Goal: Transaction & Acquisition: Download file/media

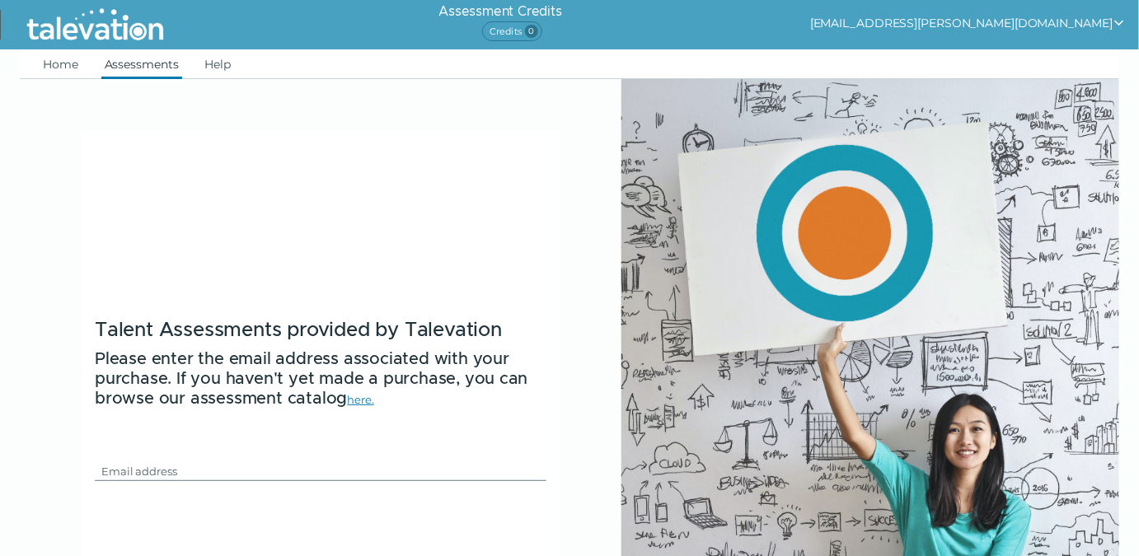
click at [143, 69] on link "Assessments" at bounding box center [141, 64] width 81 height 30
click at [143, 68] on link "Assessments" at bounding box center [141, 64] width 81 height 30
click at [73, 64] on link "Home" at bounding box center [61, 64] width 42 height 30
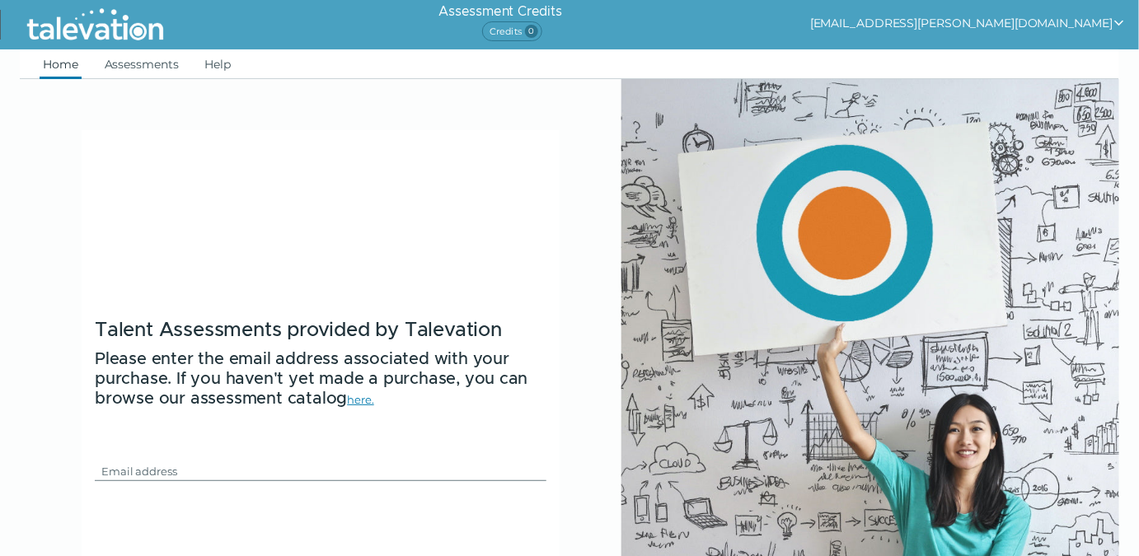
click at [73, 64] on link "Home" at bounding box center [61, 64] width 42 height 30
click at [1098, 21] on button "[EMAIL_ADDRESS][PERSON_NAME][DOMAIN_NAME]" at bounding box center [968, 23] width 316 height 20
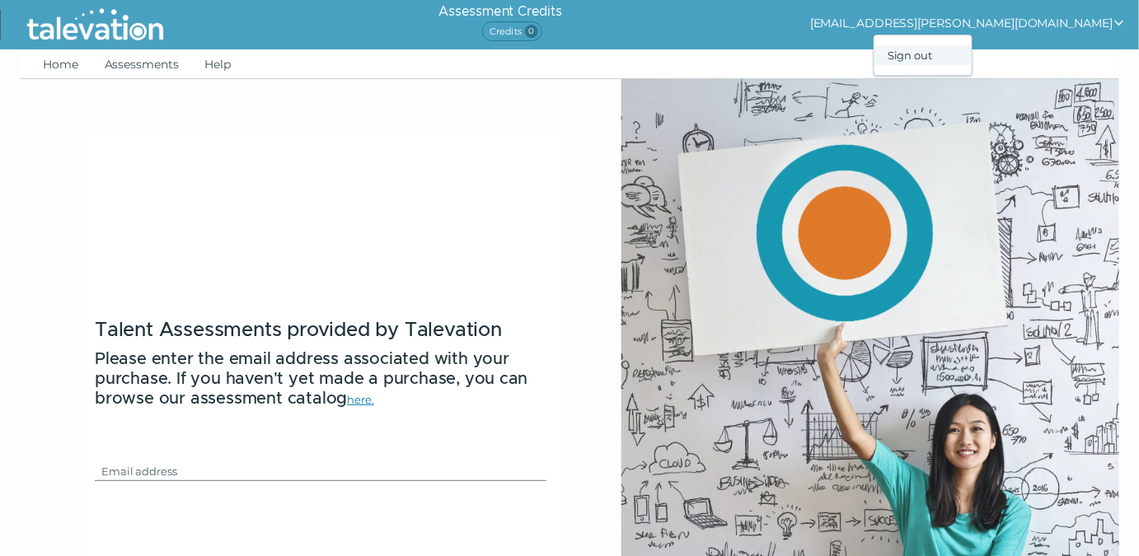
click at [972, 54] on div "Sign out" at bounding box center [922, 55] width 97 height 20
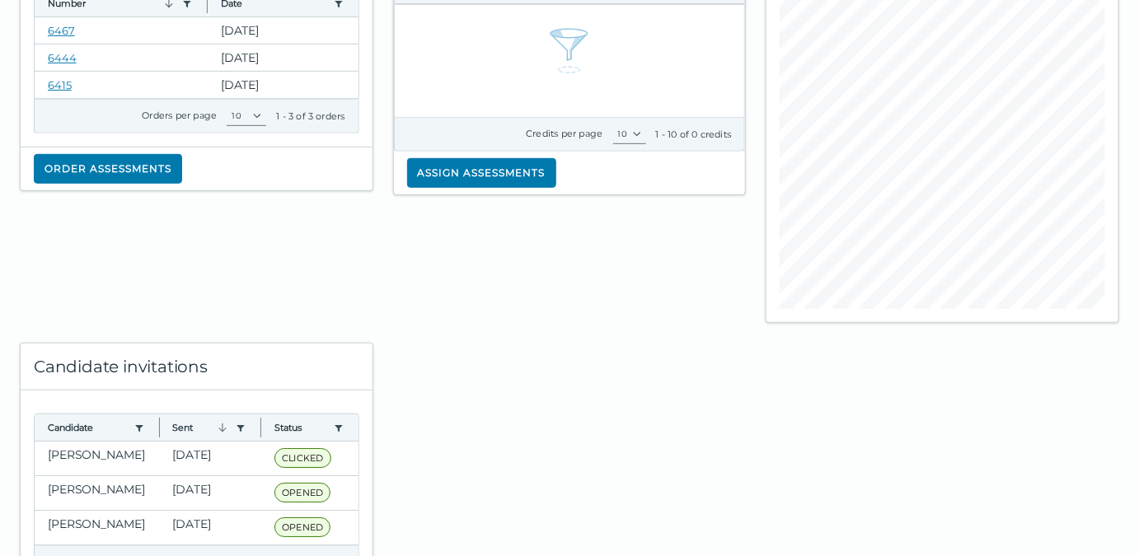
scroll to position [260, 0]
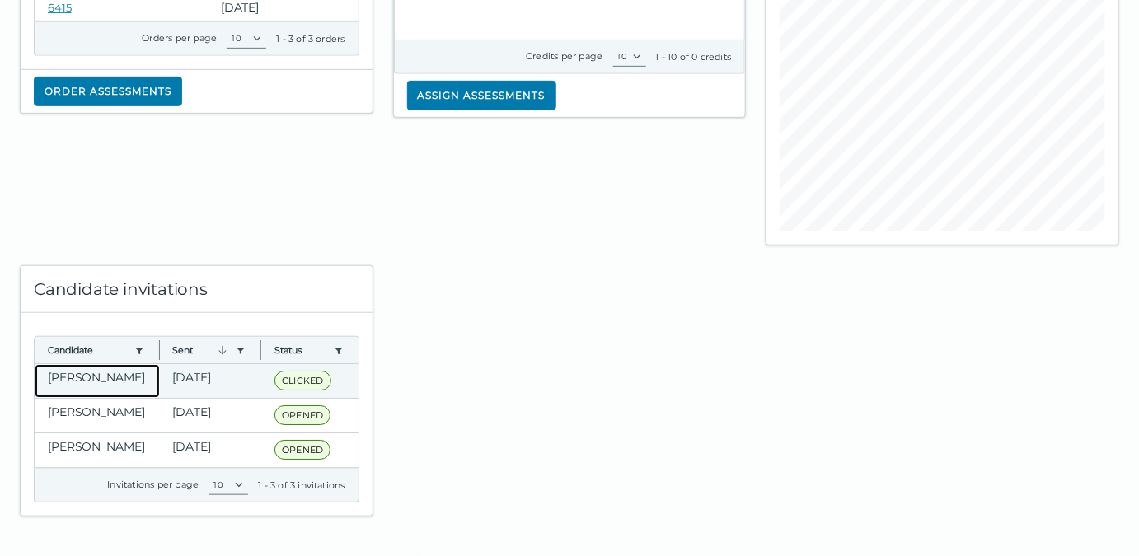
click at [97, 382] on clr-dg-cell "[PERSON_NAME]" at bounding box center [97, 381] width 125 height 34
click at [188, 373] on clr-dg-cell "[DATE]" at bounding box center [211, 381] width 102 height 34
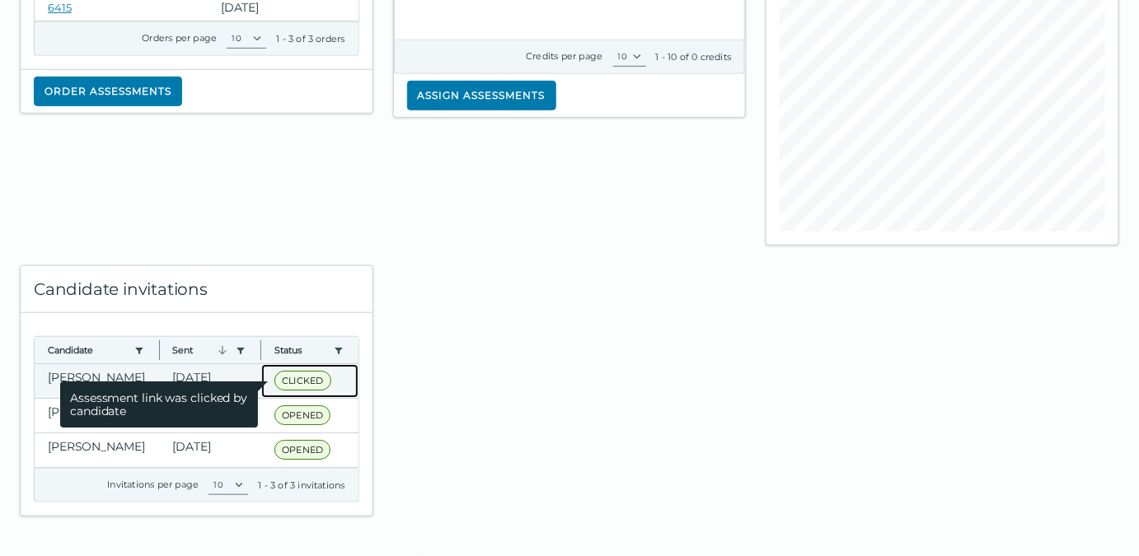
click at [284, 378] on span "CLICKED" at bounding box center [302, 381] width 56 height 20
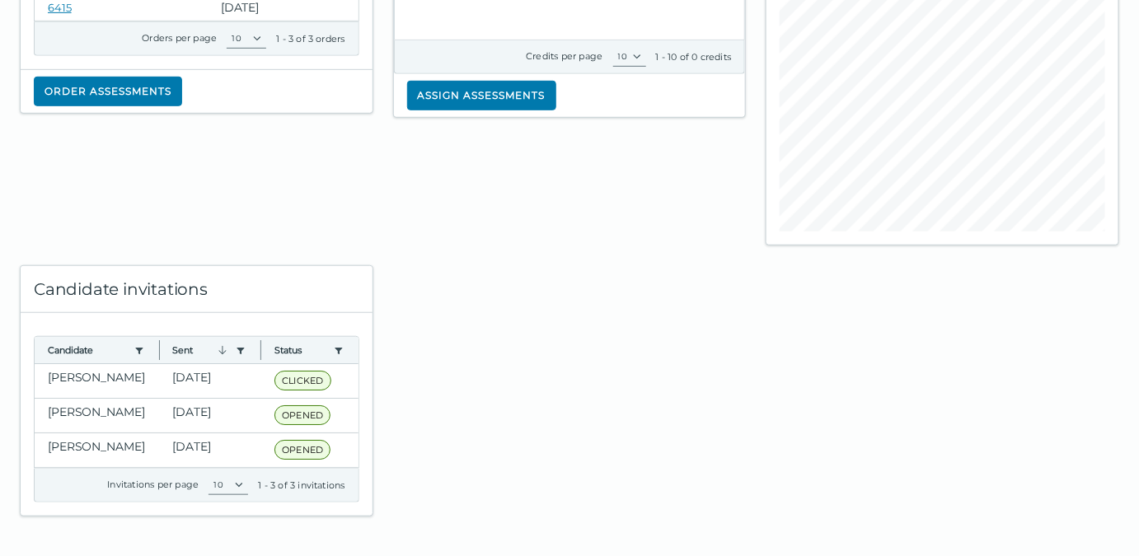
click at [459, 382] on div at bounding box center [569, 381] width 373 height 271
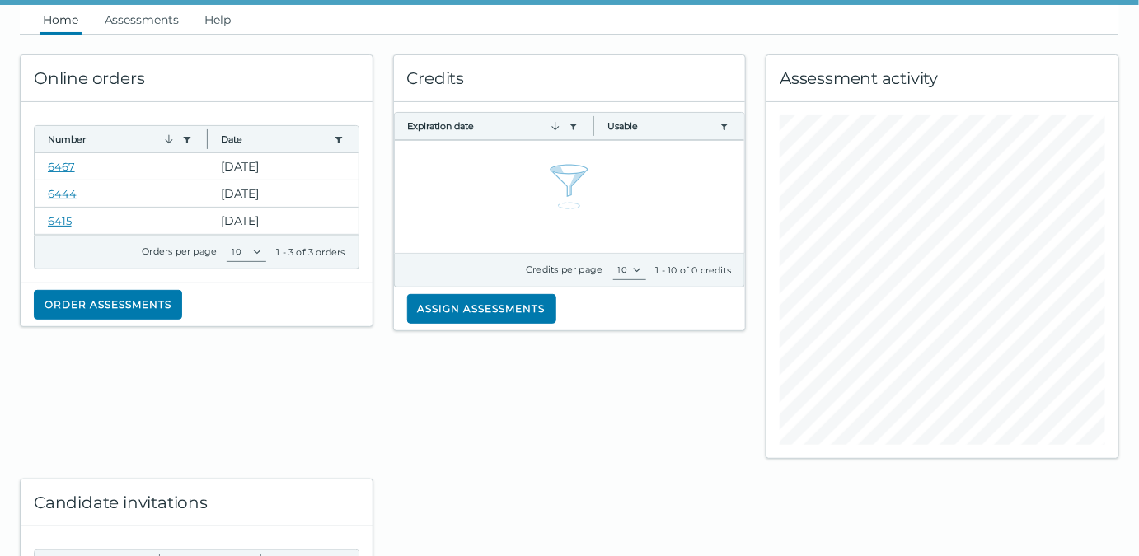
scroll to position [0, 0]
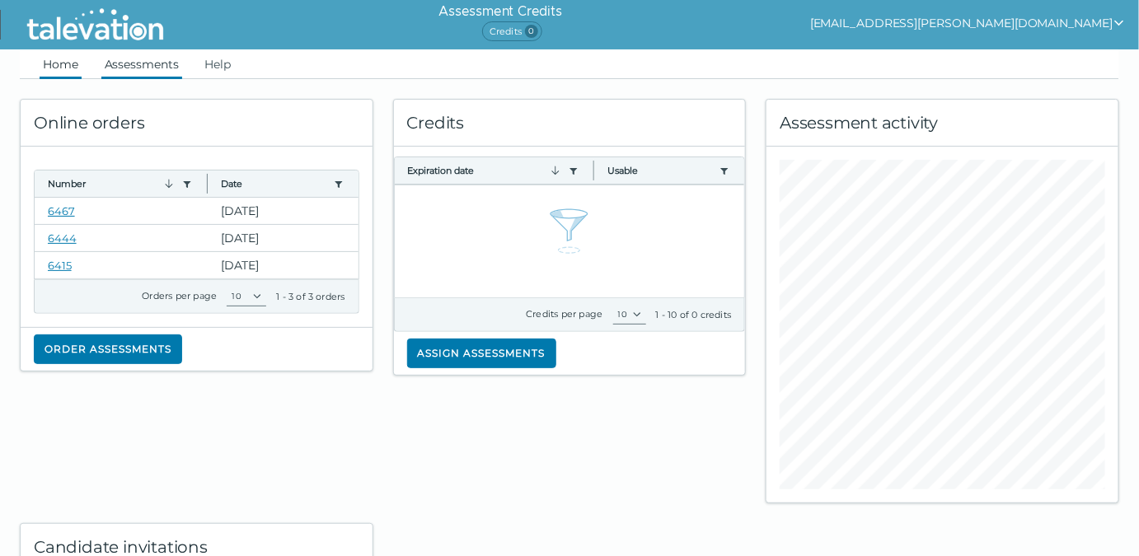
click at [132, 68] on link "Assessments" at bounding box center [141, 64] width 81 height 30
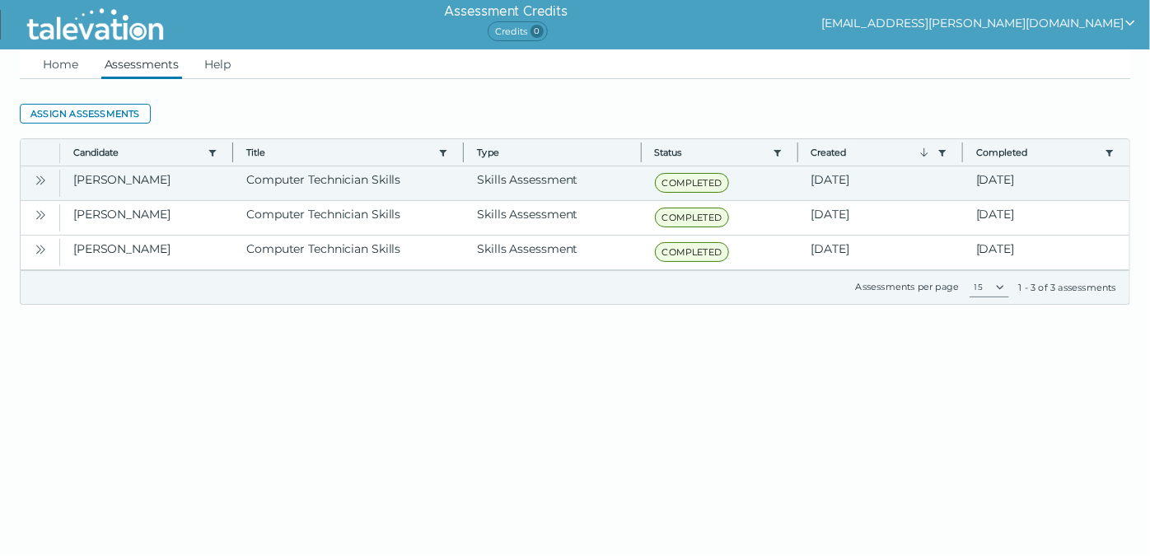
click at [40, 177] on icon "Open" at bounding box center [40, 180] width 13 height 13
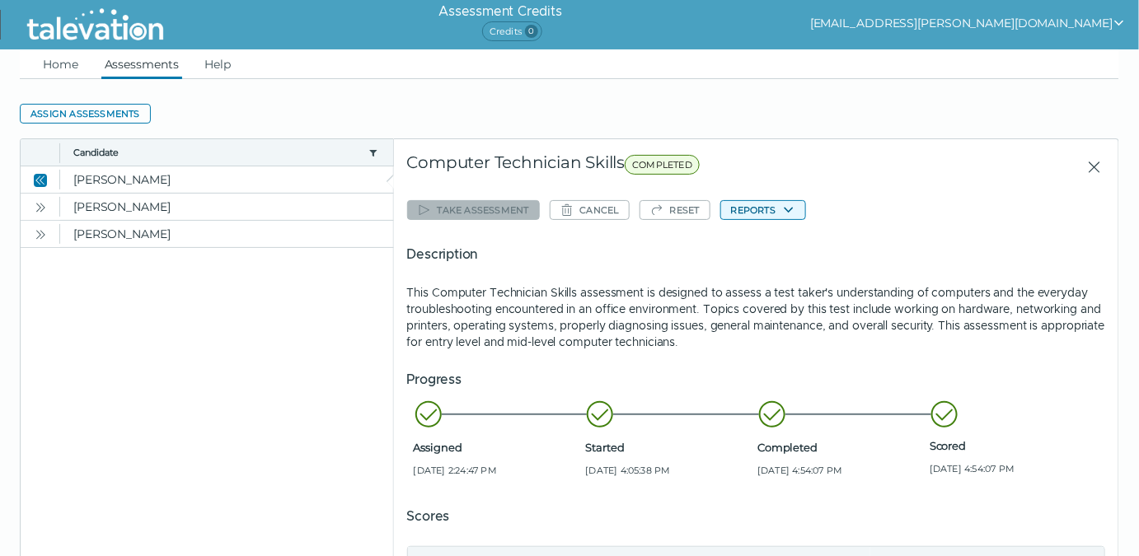
click at [785, 212] on icon "button" at bounding box center [788, 210] width 13 height 13
click at [785, 241] on button "Computer Technician Skills" at bounding box center [804, 242] width 171 height 20
click at [42, 204] on icon "Open" at bounding box center [40, 207] width 13 height 13
click at [762, 210] on button "Reports" at bounding box center [763, 210] width 86 height 20
click at [765, 243] on button "Computer Technician Skills" at bounding box center [804, 242] width 171 height 20
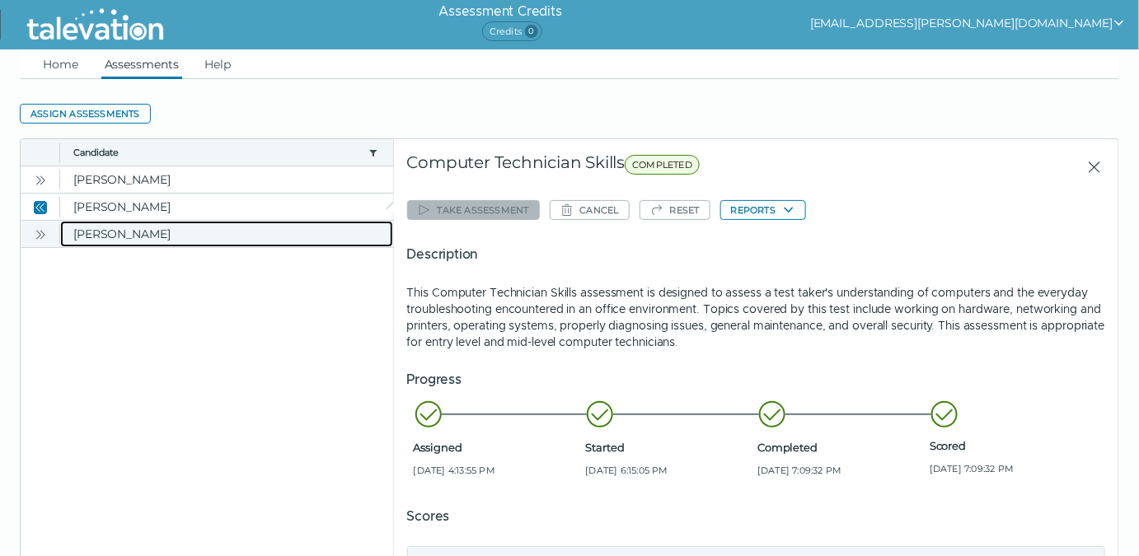
click at [115, 232] on clr-dg-cell "[PERSON_NAME]" at bounding box center [226, 234] width 333 height 26
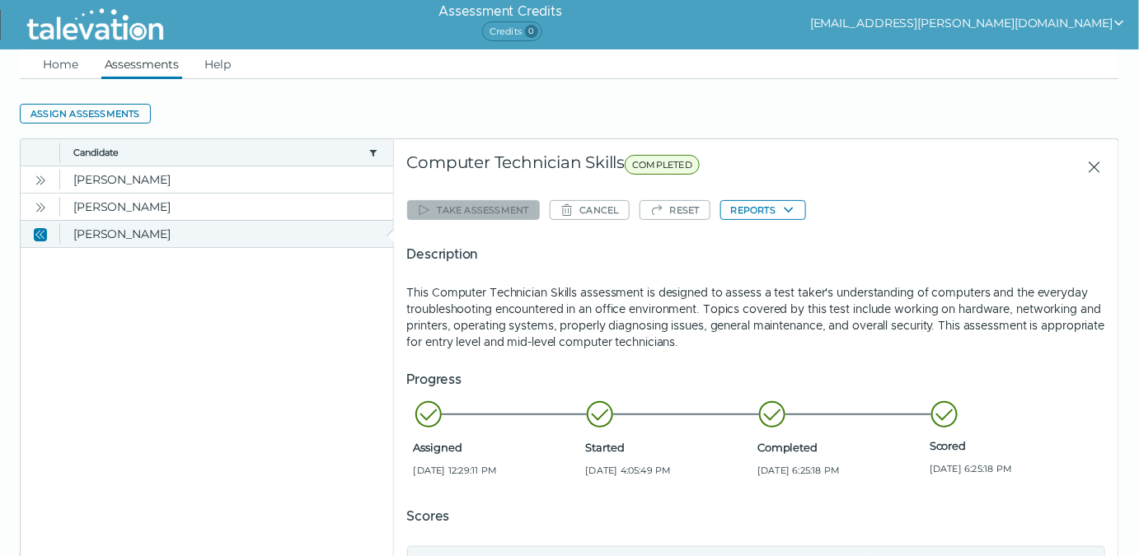
click at [44, 235] on icon "Close" at bounding box center [40, 234] width 13 height 13
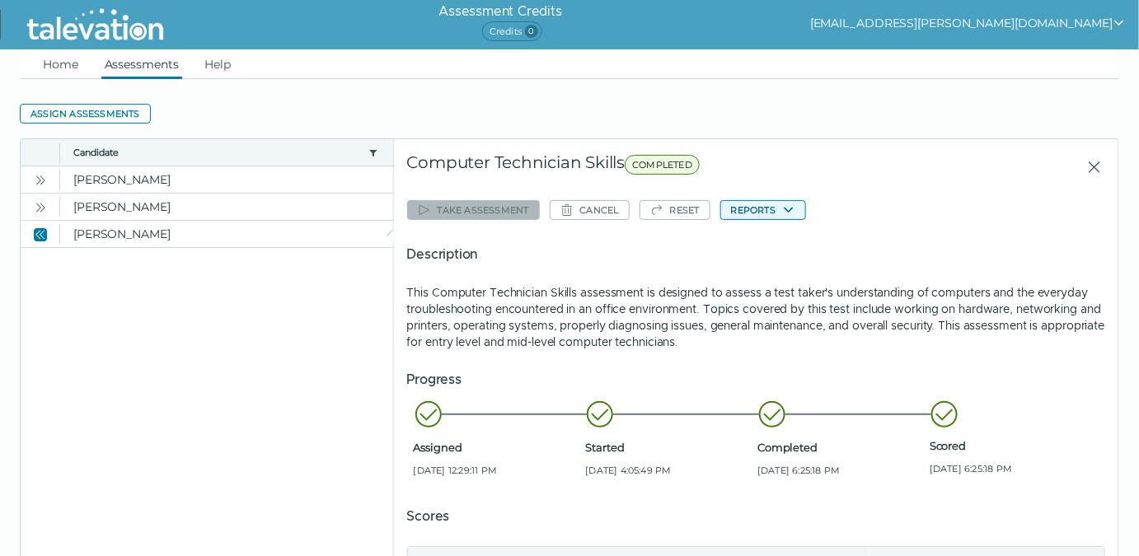
click at [776, 208] on button "Reports" at bounding box center [763, 210] width 86 height 20
click at [785, 243] on button "Computer Technician Skills" at bounding box center [804, 242] width 171 height 20
